Goal: Check status: Check status

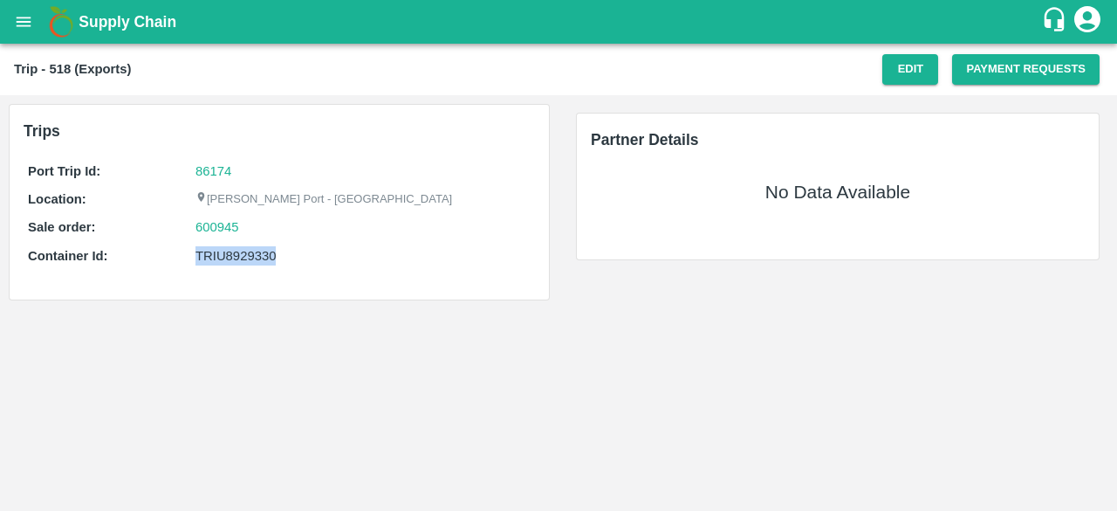
drag, startPoint x: 276, startPoint y: 250, endPoint x: 187, endPoint y: 264, distance: 90.1
click at [187, 264] on div "Container Id: TRIU8929330" at bounding box center [279, 255] width 503 height 19
copy div "TRIU8929330"
click at [224, 224] on link "600945" at bounding box center [217, 226] width 44 height 19
click at [216, 166] on link "86174" at bounding box center [213, 171] width 36 height 14
